Goal: Navigation & Orientation: Find specific page/section

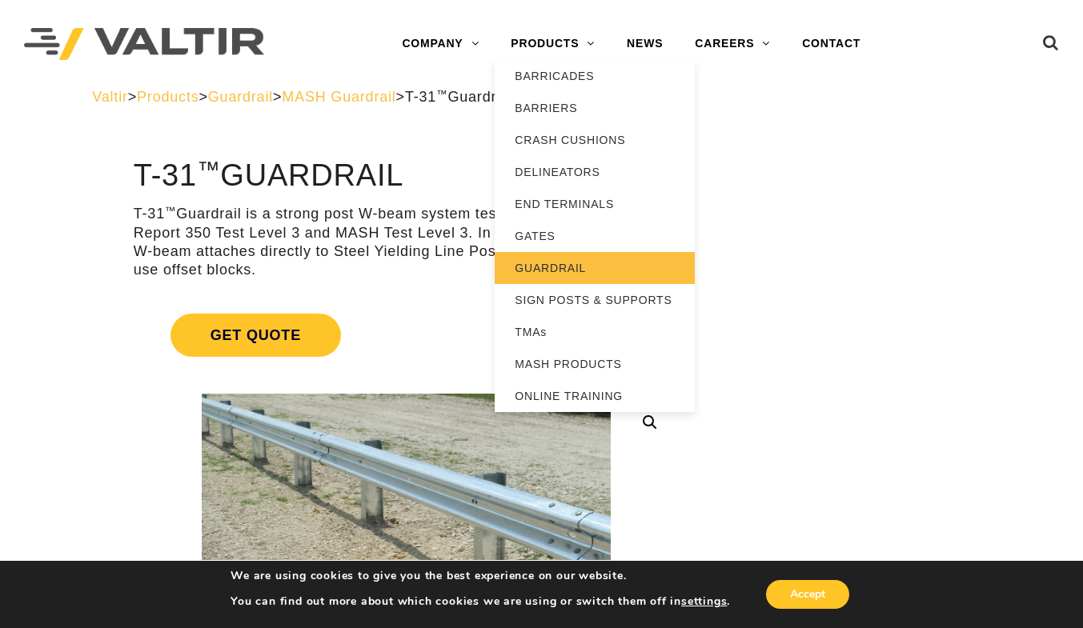
click at [555, 278] on link "GUARDRAIL" at bounding box center [595, 268] width 200 height 32
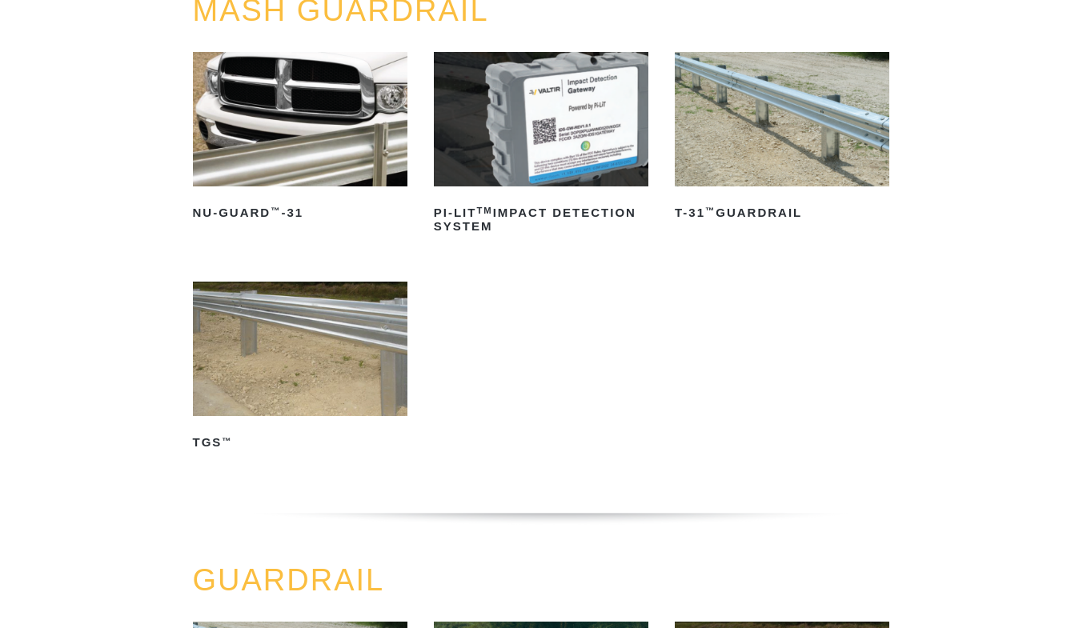
scroll to position [211, 0]
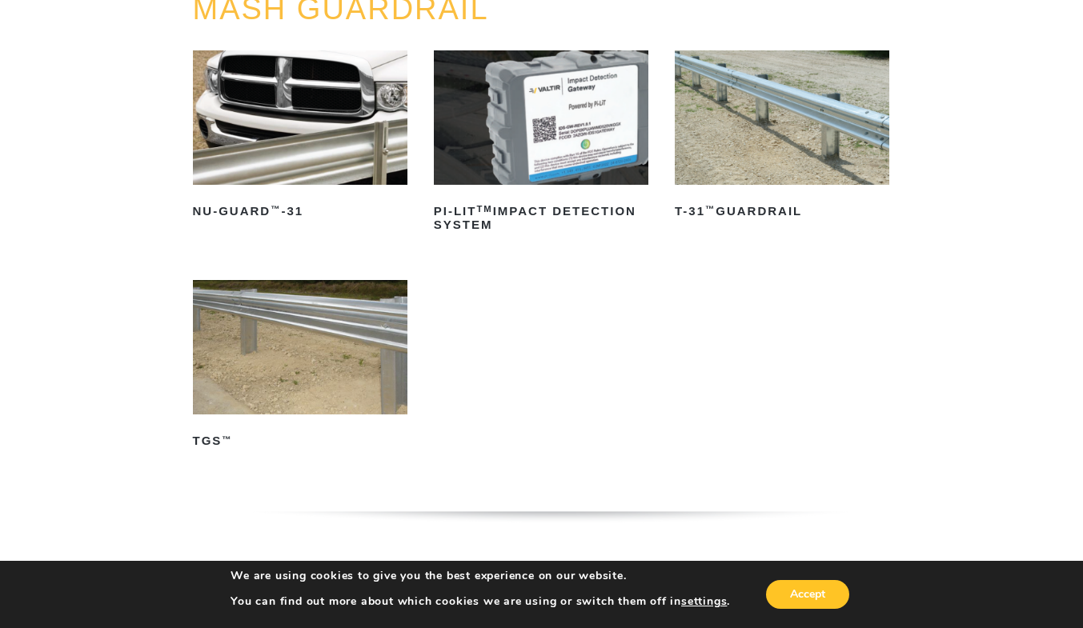
click at [336, 324] on img at bounding box center [300, 347] width 214 height 134
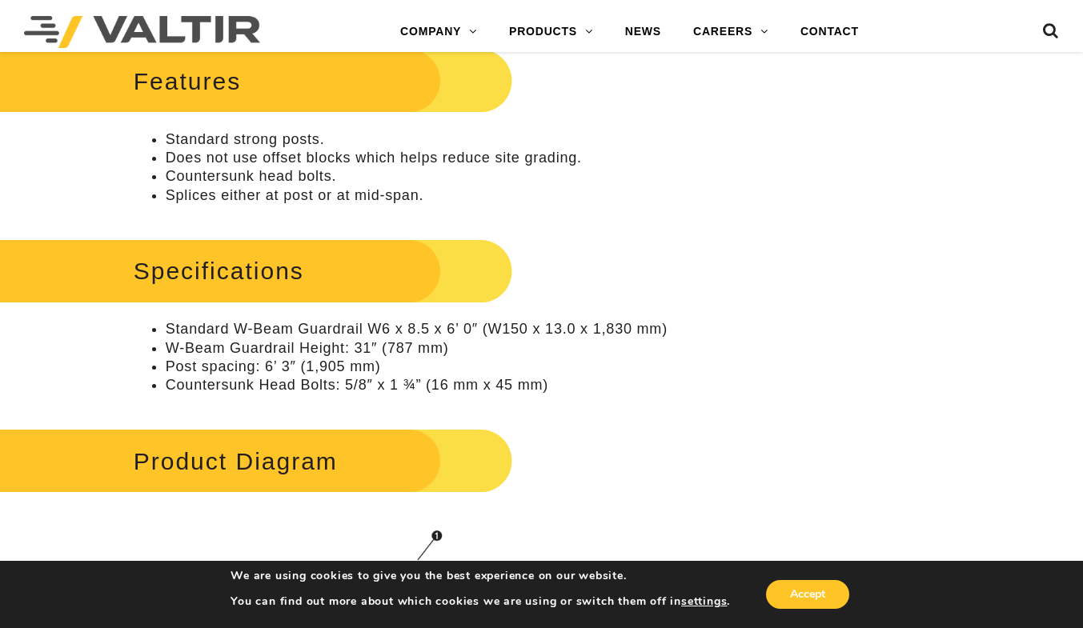
scroll to position [717, 0]
